Goal: Find specific page/section: Find specific page/section

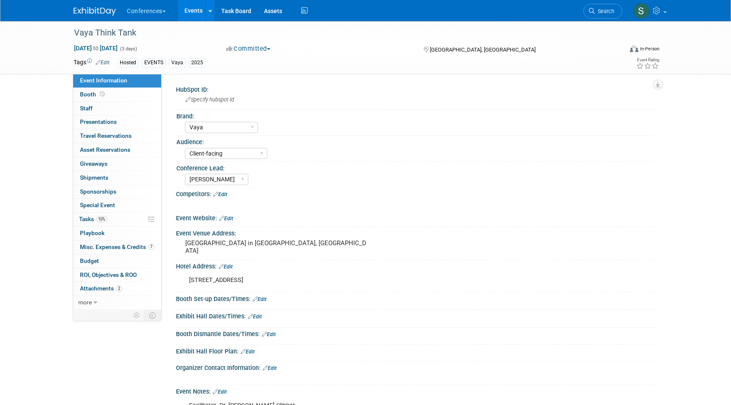
select select "Vaya"
select select "Client-facing"
select select "[PERSON_NAME]"
click at [605, 11] on span "Search" at bounding box center [603, 11] width 19 height 6
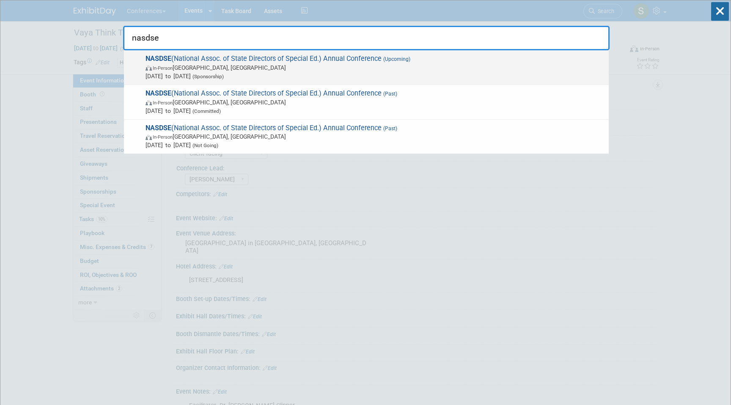
type input "nasdse"
click at [271, 61] on span "NASDSE (National Assoc. of State Directors of Special Ed.) Annual Conference (U…" at bounding box center [373, 68] width 461 height 26
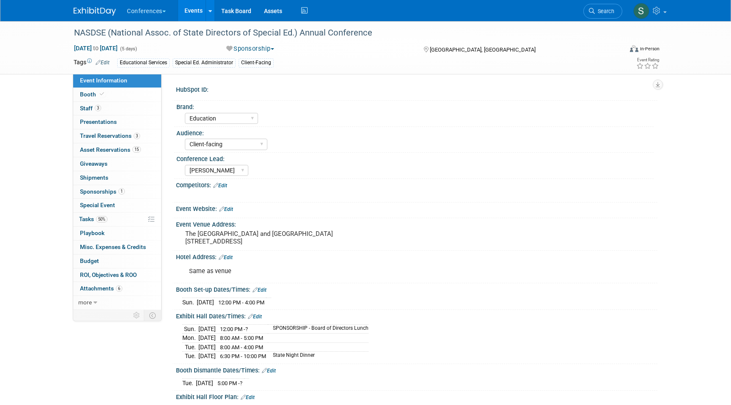
select select "Education"
select select "Client-facing"
select select "[PERSON_NAME]"
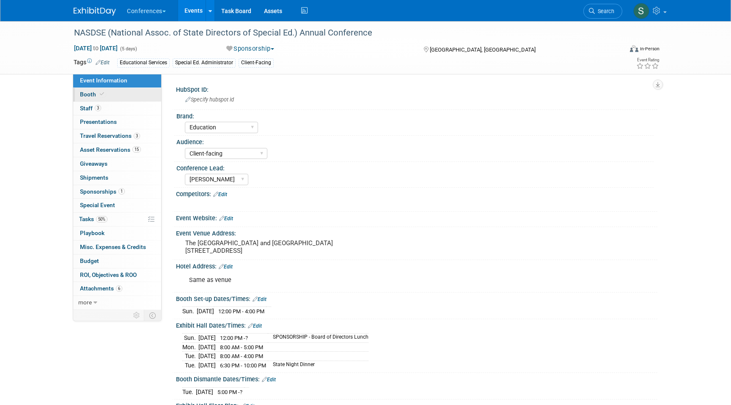
click at [104, 93] on span at bounding box center [102, 94] width 8 height 6
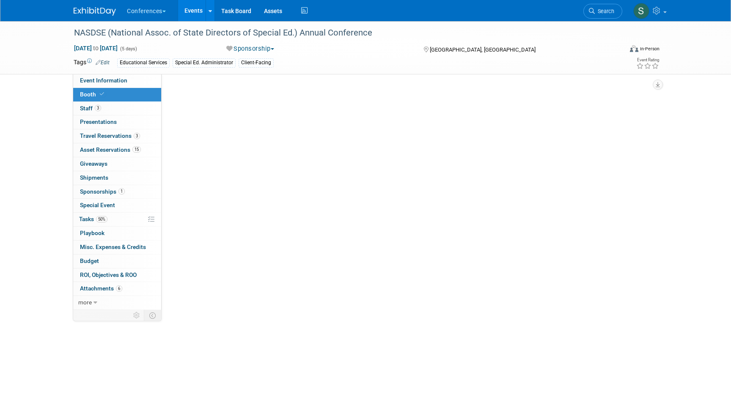
select select "6' tabletop"
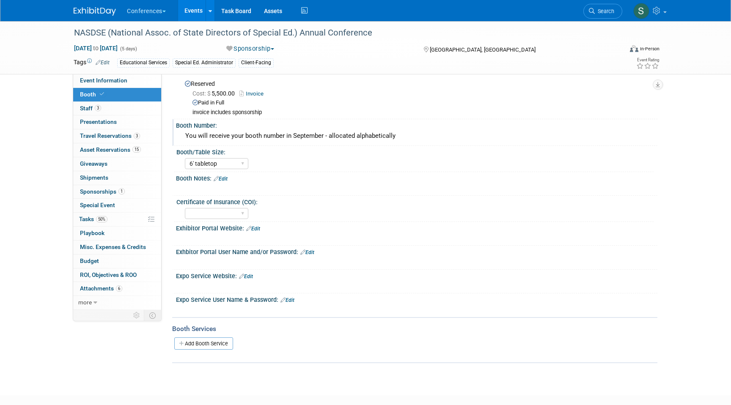
scroll to position [19, 0]
click at [603, 11] on span "Search" at bounding box center [603, 11] width 19 height 6
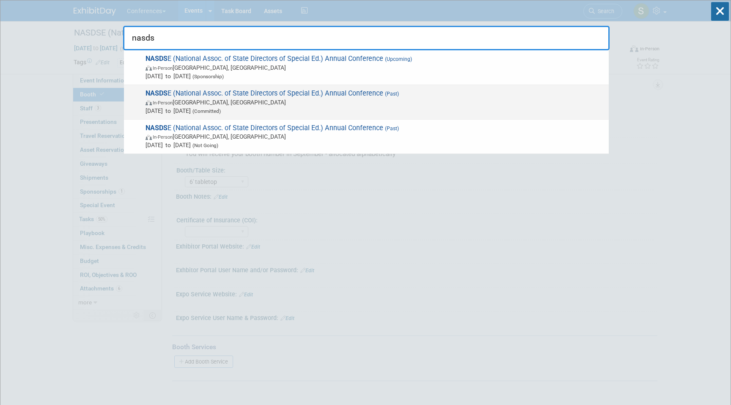
type input "nasds"
click at [379, 99] on span "In-Person Minneapolis, MN" at bounding box center [374, 102] width 459 height 8
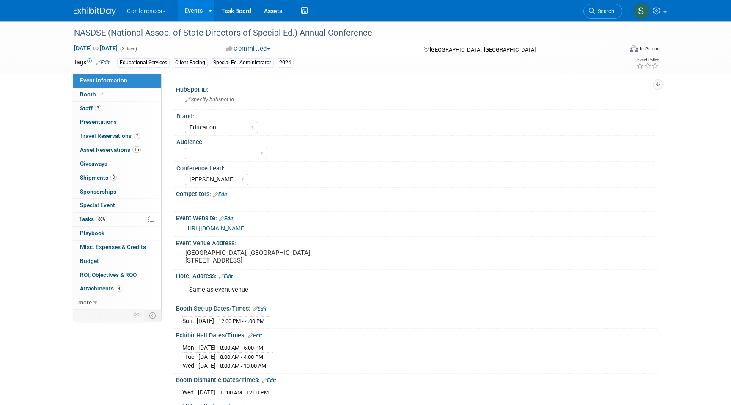
select select "Education"
select select "[PERSON_NAME]"
click at [93, 266] on link "Budget" at bounding box center [117, 262] width 88 height 14
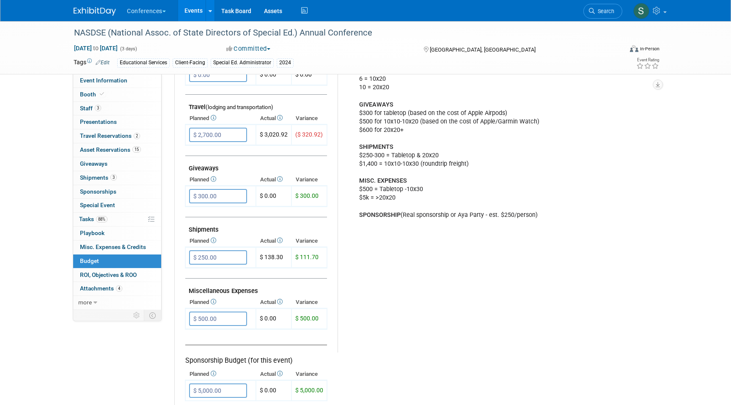
scroll to position [327, 0]
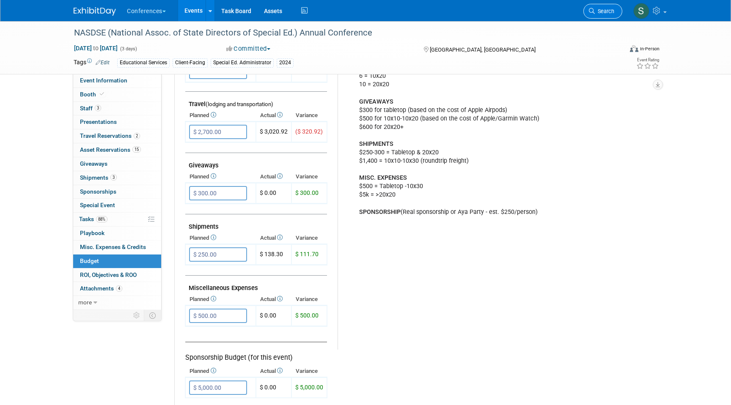
click at [592, 11] on icon at bounding box center [592, 11] width 6 height 6
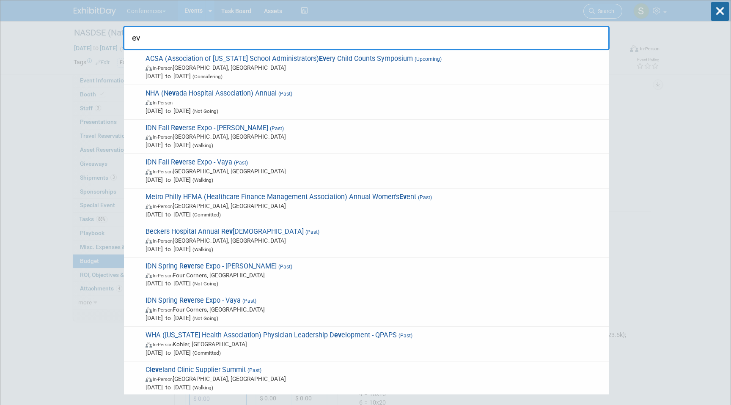
type input "e"
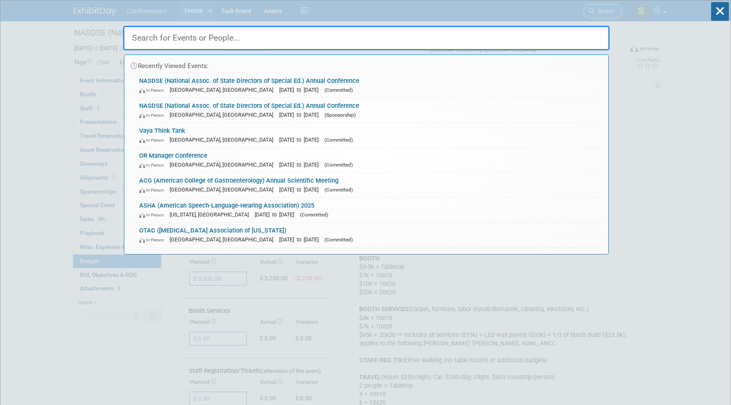
type input "c"
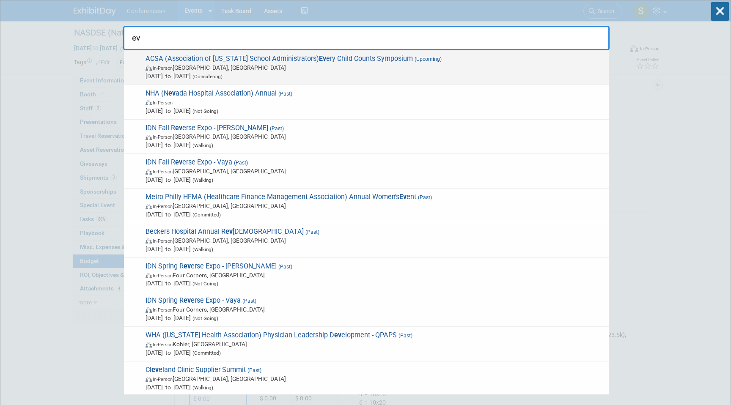
type input "ev"
click at [444, 71] on span "In-Person [GEOGRAPHIC_DATA], [GEOGRAPHIC_DATA]" at bounding box center [374, 67] width 459 height 8
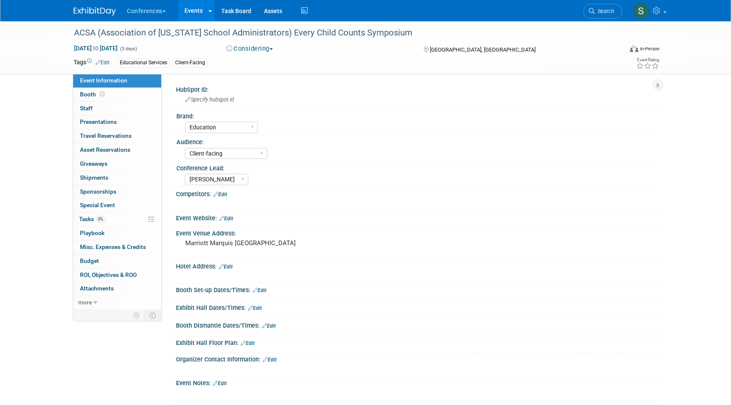
select select "Education"
select select "Client-facing"
select select "[PERSON_NAME]"
click at [199, 34] on div "ACSA (Association of [US_STATE] School Administrators) Every Child Counts Sympo…" at bounding box center [340, 32] width 538 height 15
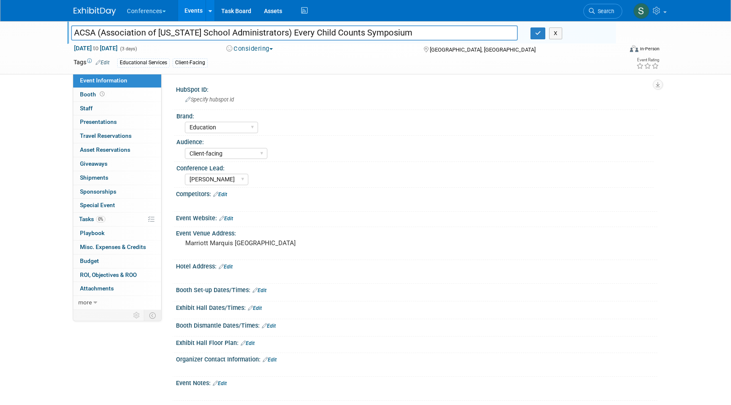
click at [199, 34] on input "ACSA (Association of California School Administrators) Every Child Counts Sympo…" at bounding box center [294, 32] width 446 height 15
click at [539, 38] on button "button" at bounding box center [537, 33] width 15 height 12
